Goal: Task Accomplishment & Management: Use online tool/utility

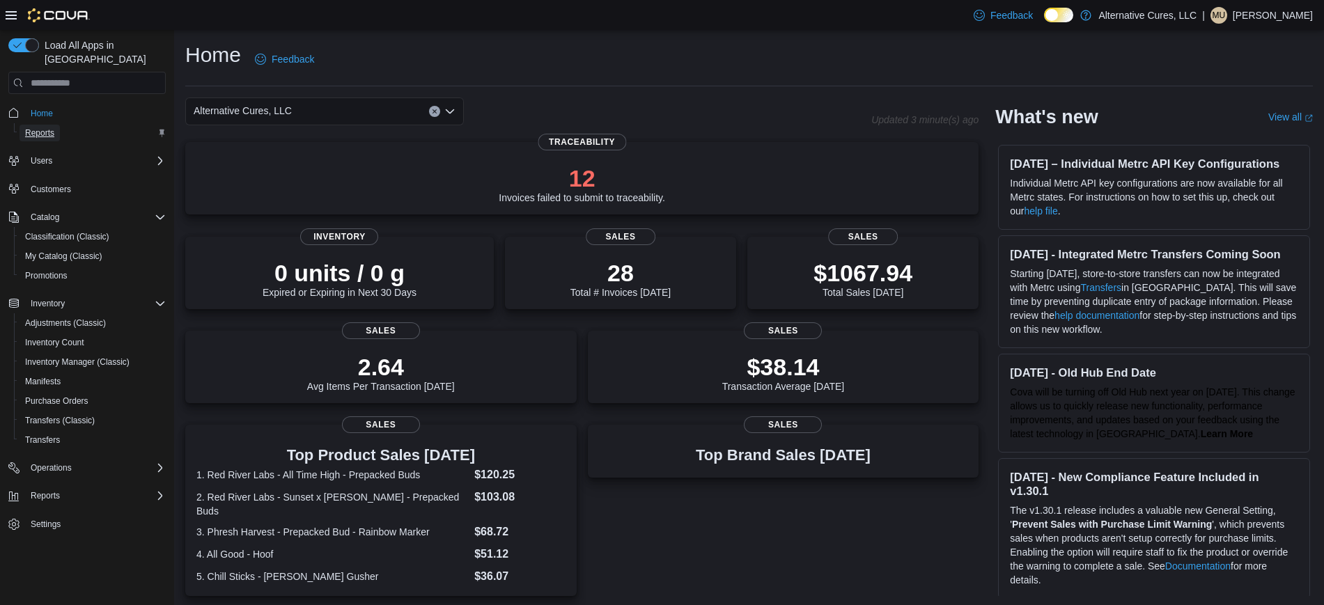
click at [40, 127] on span "Reports" at bounding box center [39, 132] width 29 height 11
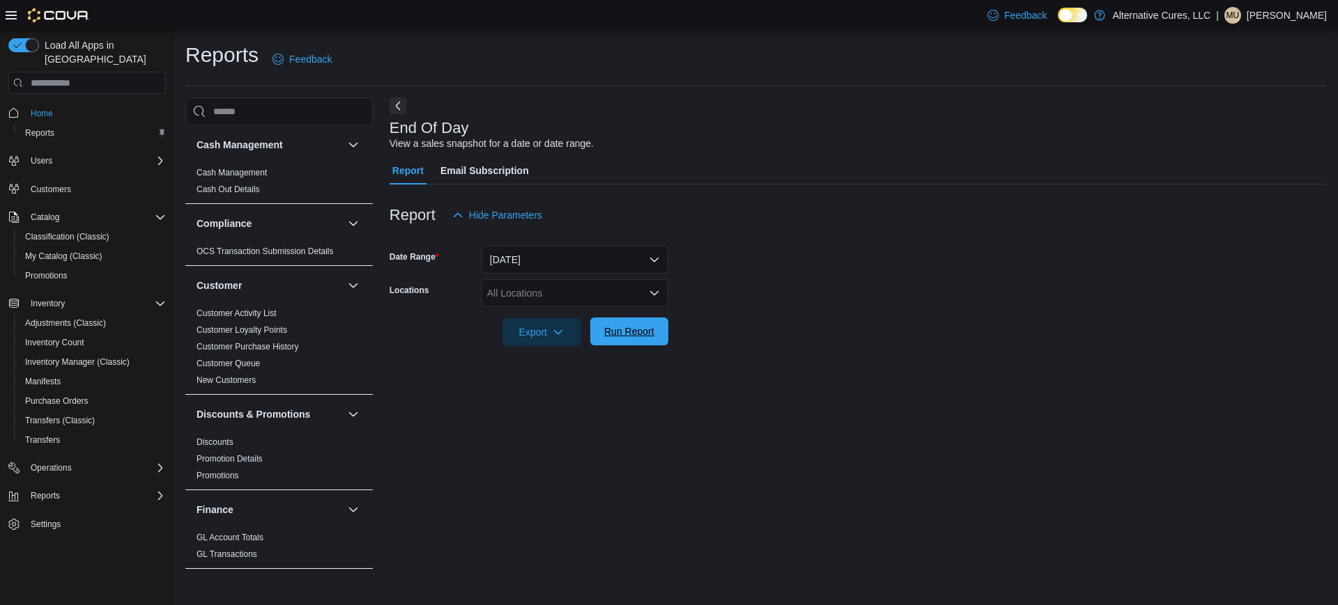
click at [628, 333] on span "Run Report" at bounding box center [629, 332] width 50 height 14
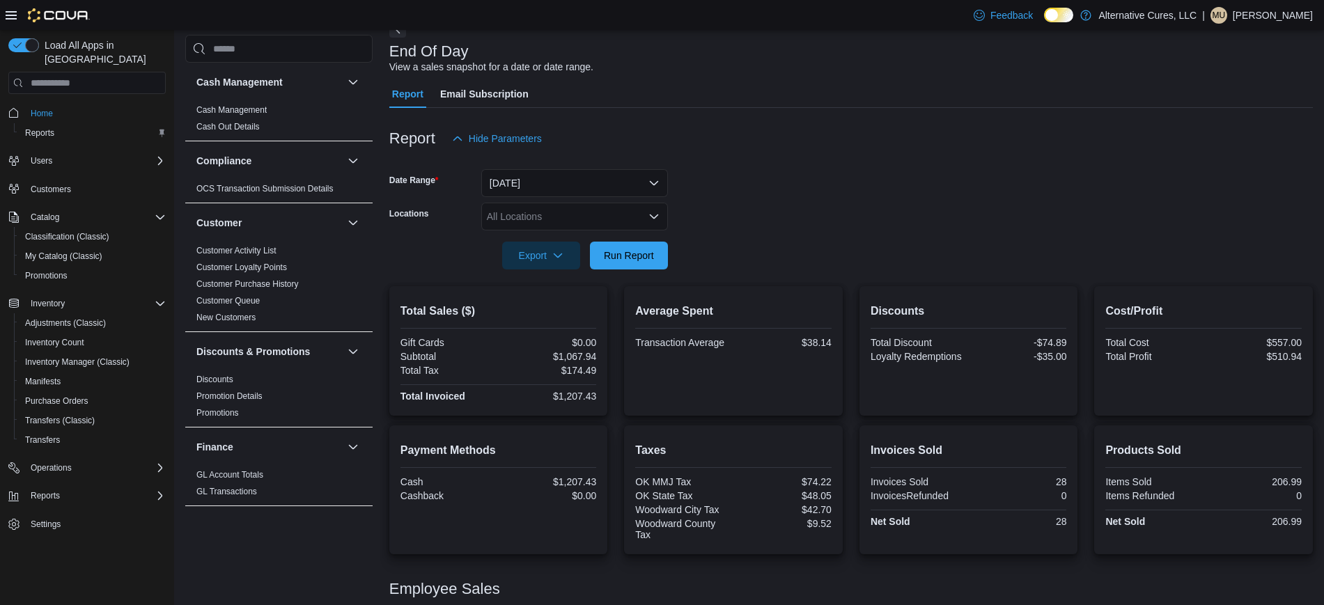
scroll to position [142, 0]
